Goal: Book appointment/travel/reservation

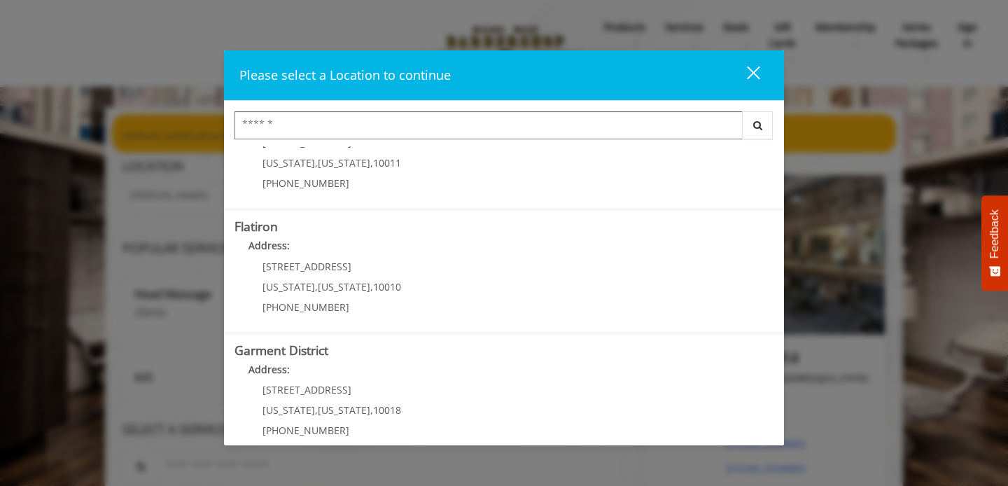
scroll to position [326, 0]
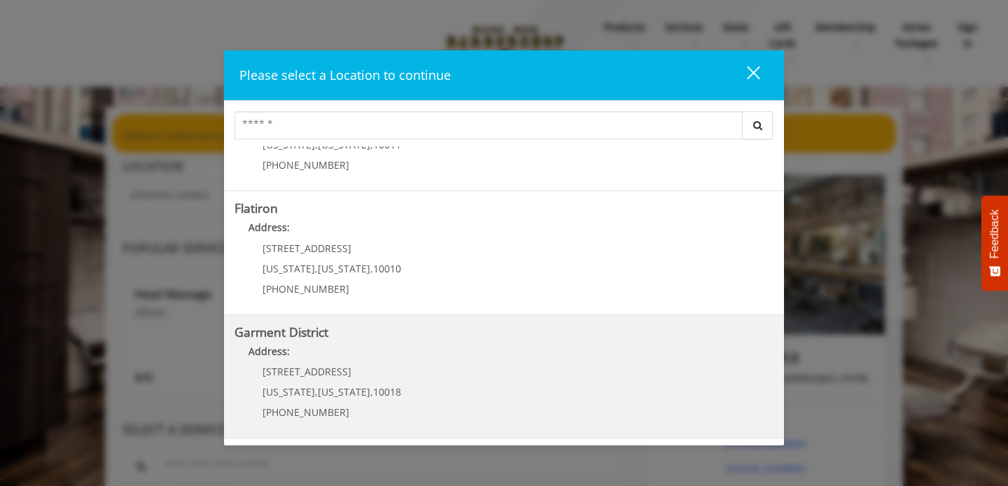
click at [473, 362] on District "Address:" at bounding box center [504, 355] width 539 height 22
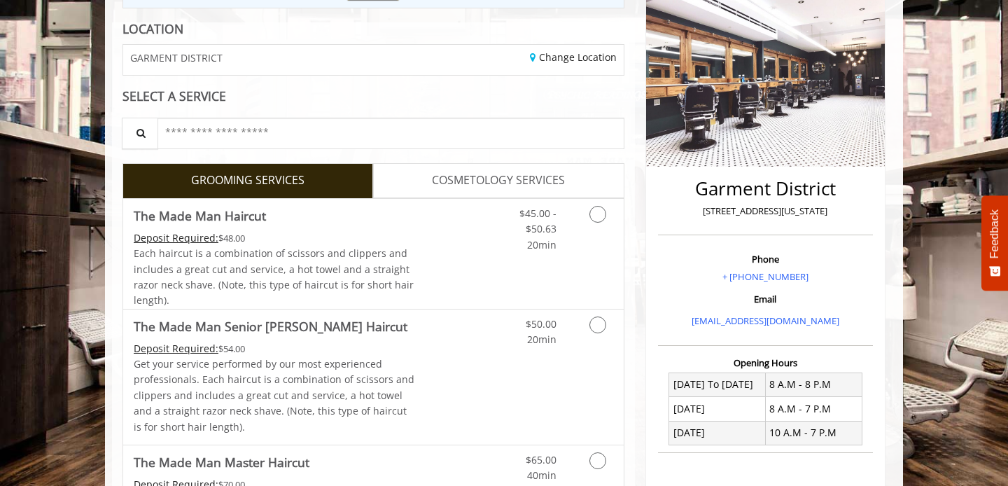
scroll to position [193, 0]
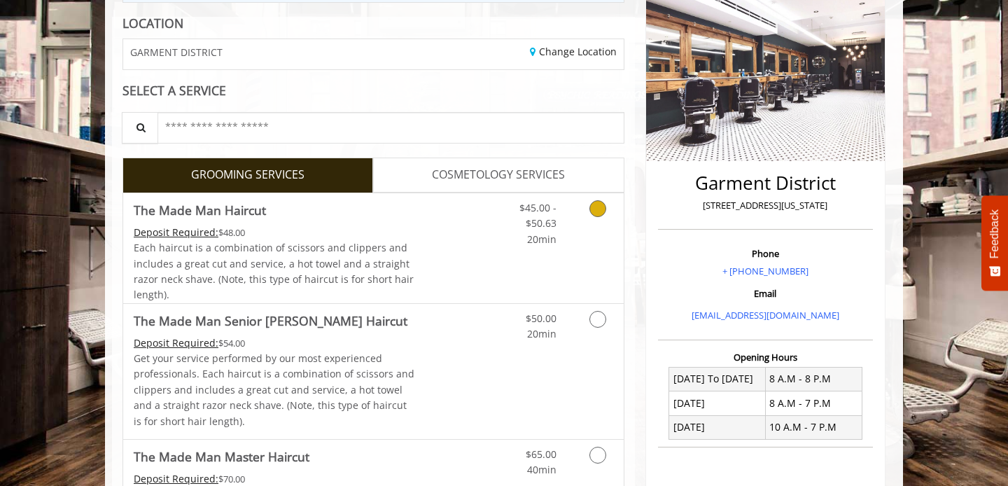
click at [599, 214] on icon "Grooming services" at bounding box center [598, 208] width 17 height 17
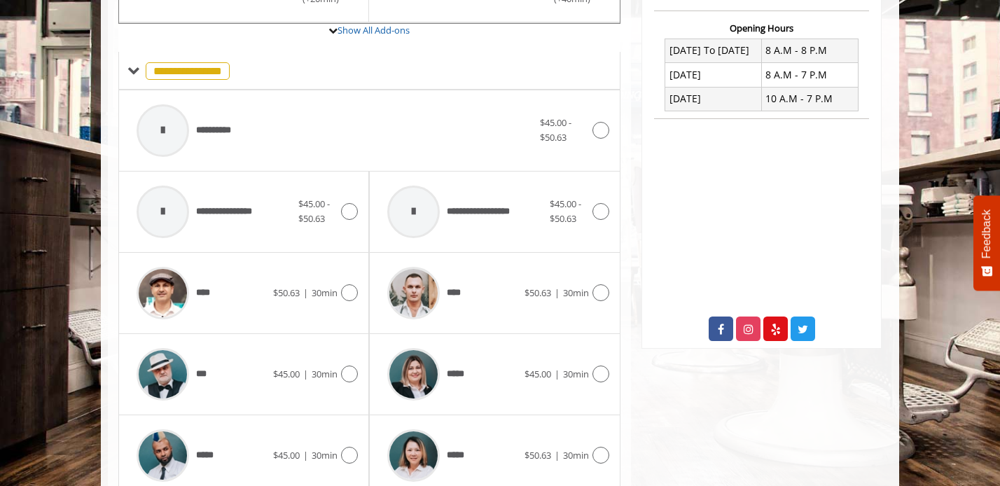
scroll to position [559, 0]
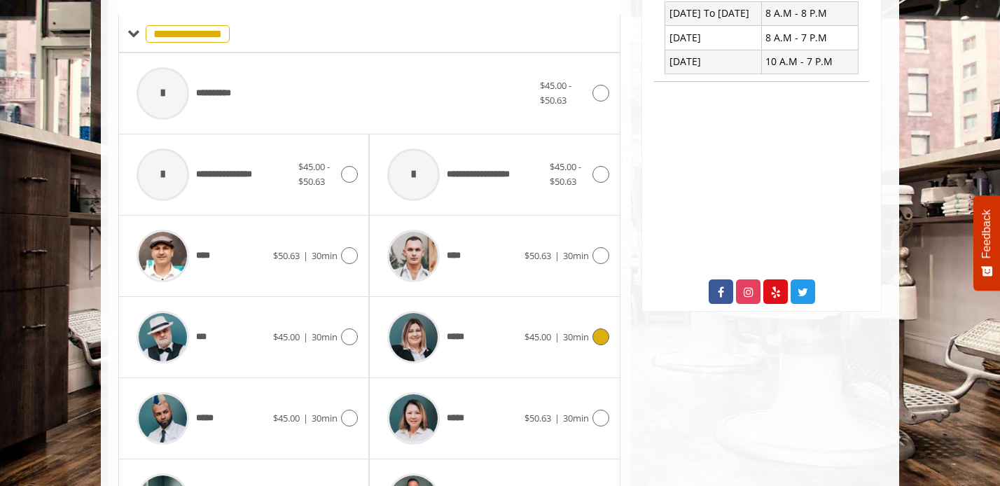
click at [602, 340] on icon at bounding box center [600, 336] width 17 height 17
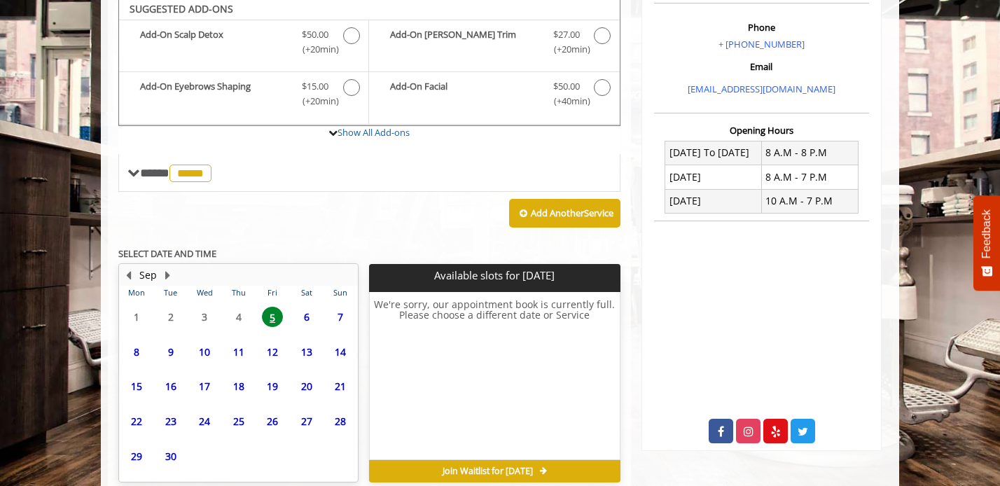
scroll to position [484, 0]
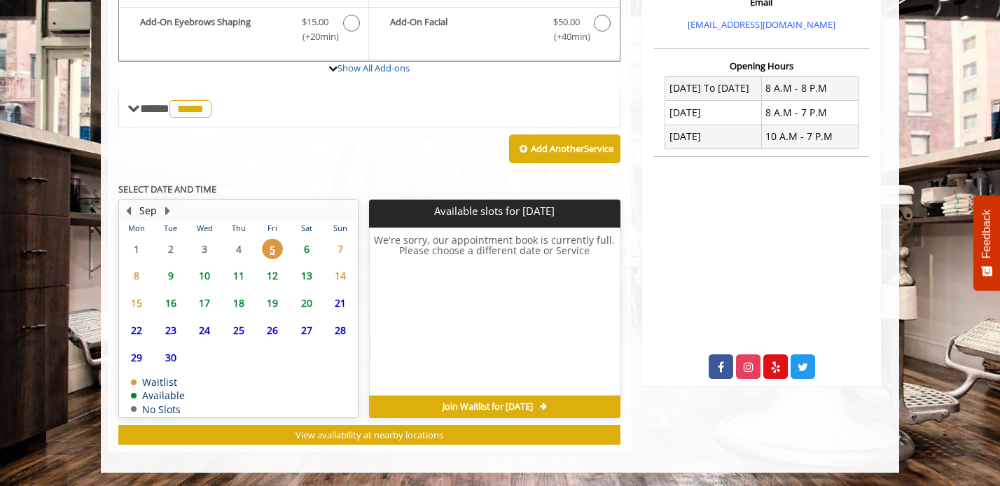
click at [137, 277] on span "8" at bounding box center [136, 275] width 21 height 20
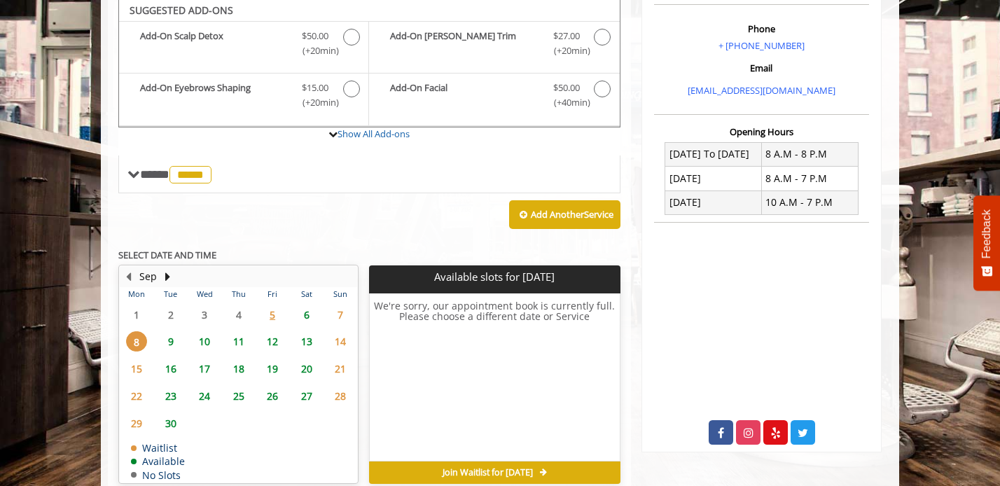
scroll to position [416, 0]
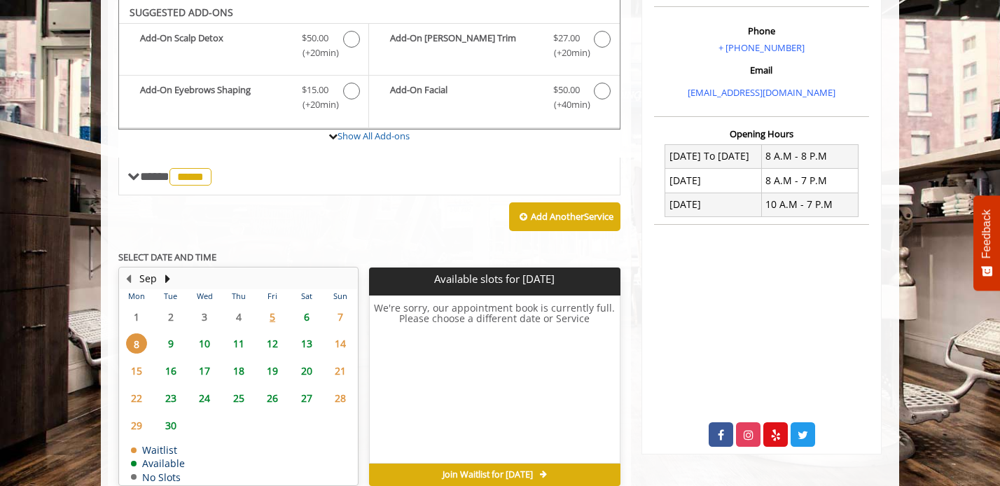
click at [335, 310] on span "7" at bounding box center [340, 317] width 21 height 20
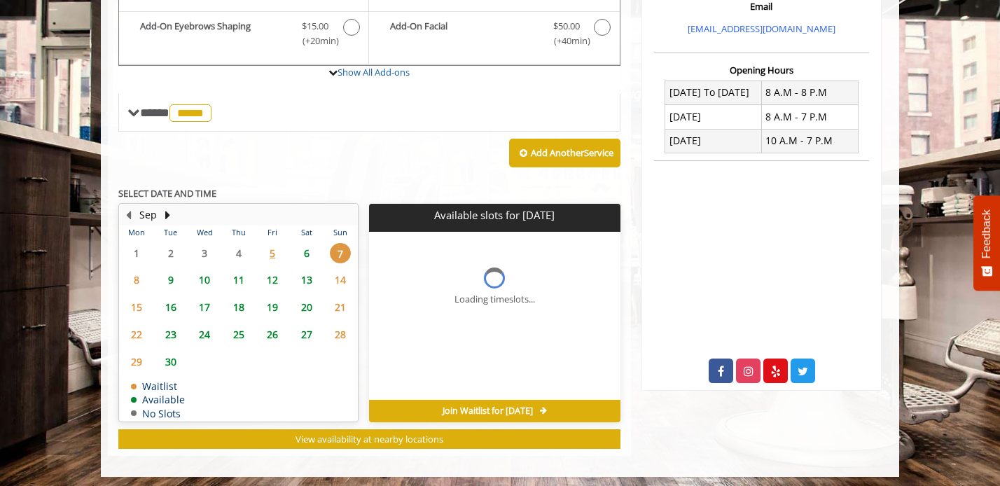
scroll to position [484, 0]
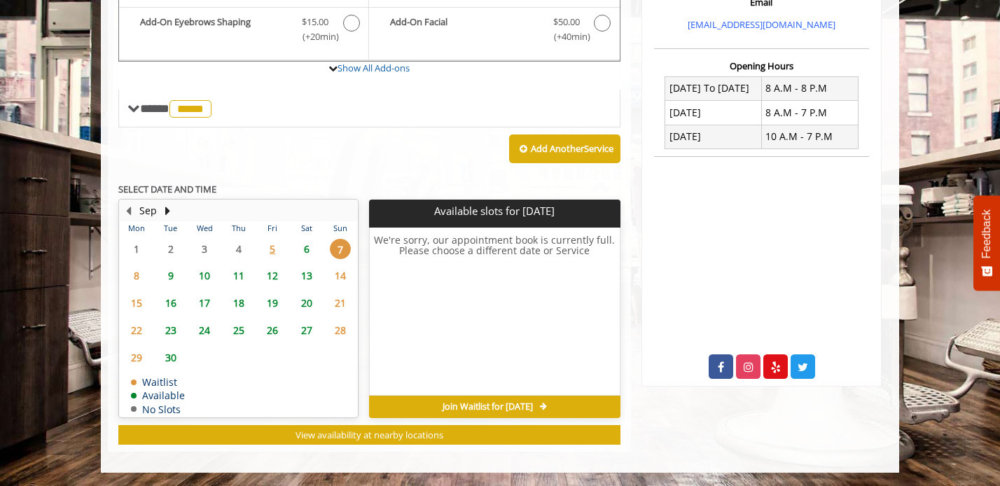
click at [307, 249] on span "6" at bounding box center [306, 249] width 21 height 20
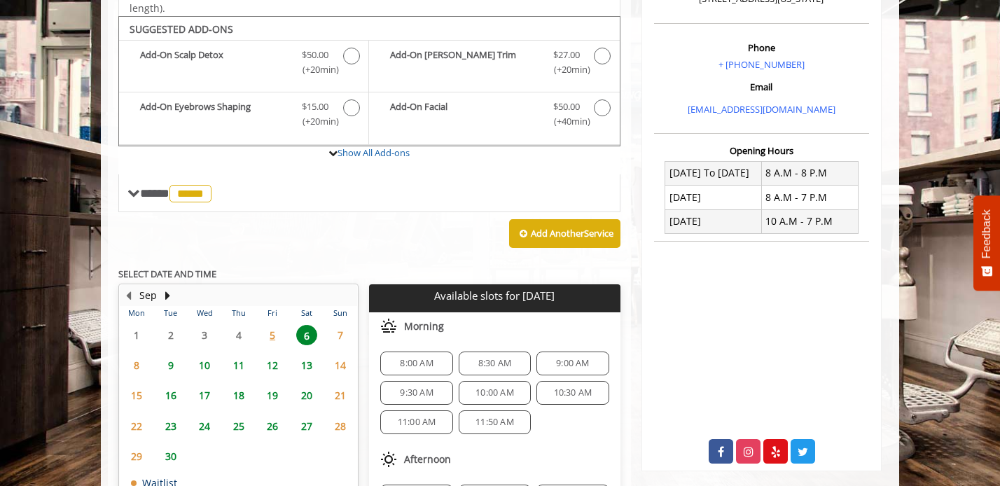
scroll to position [207, 0]
